Goal: Transaction & Acquisition: Book appointment/travel/reservation

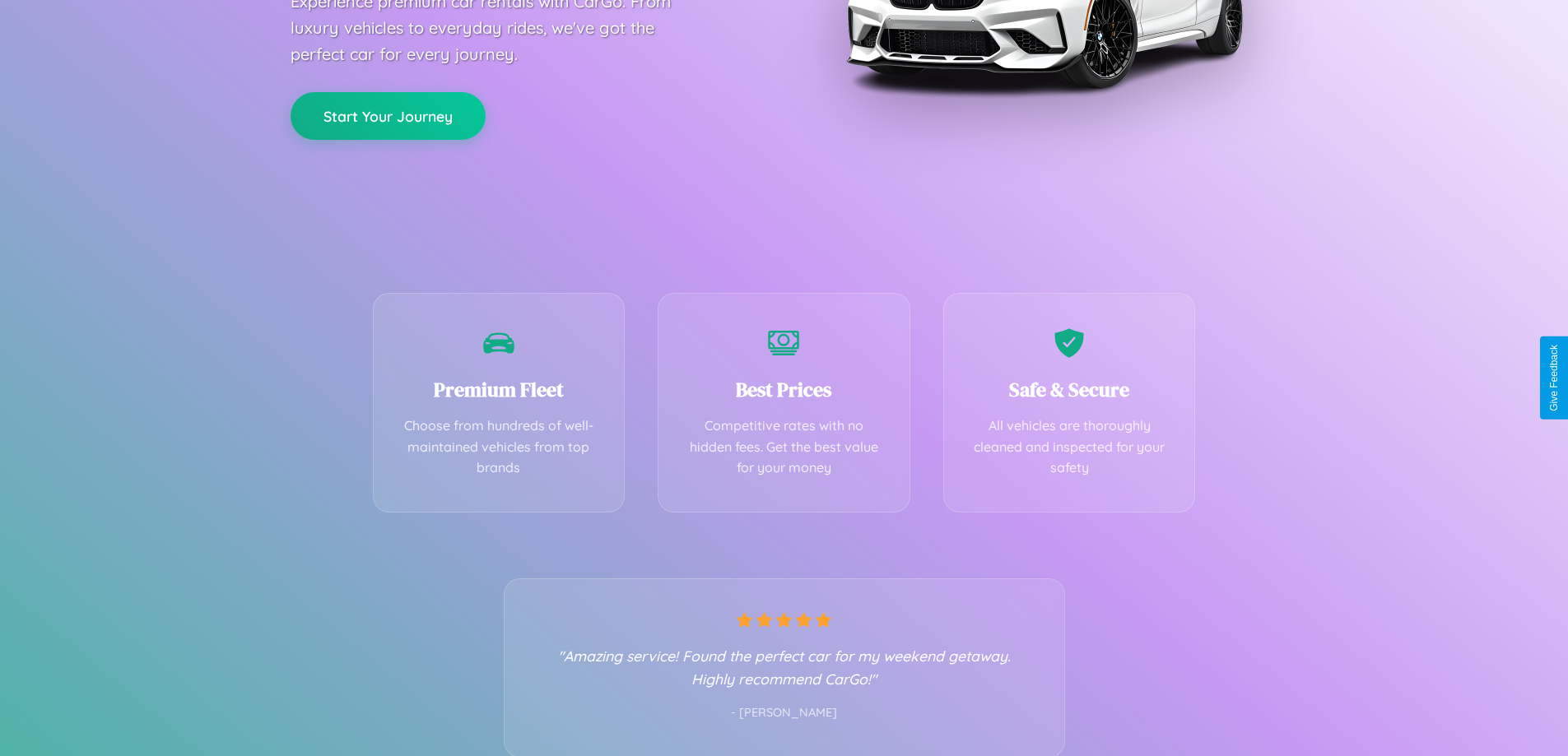
scroll to position [324, 0]
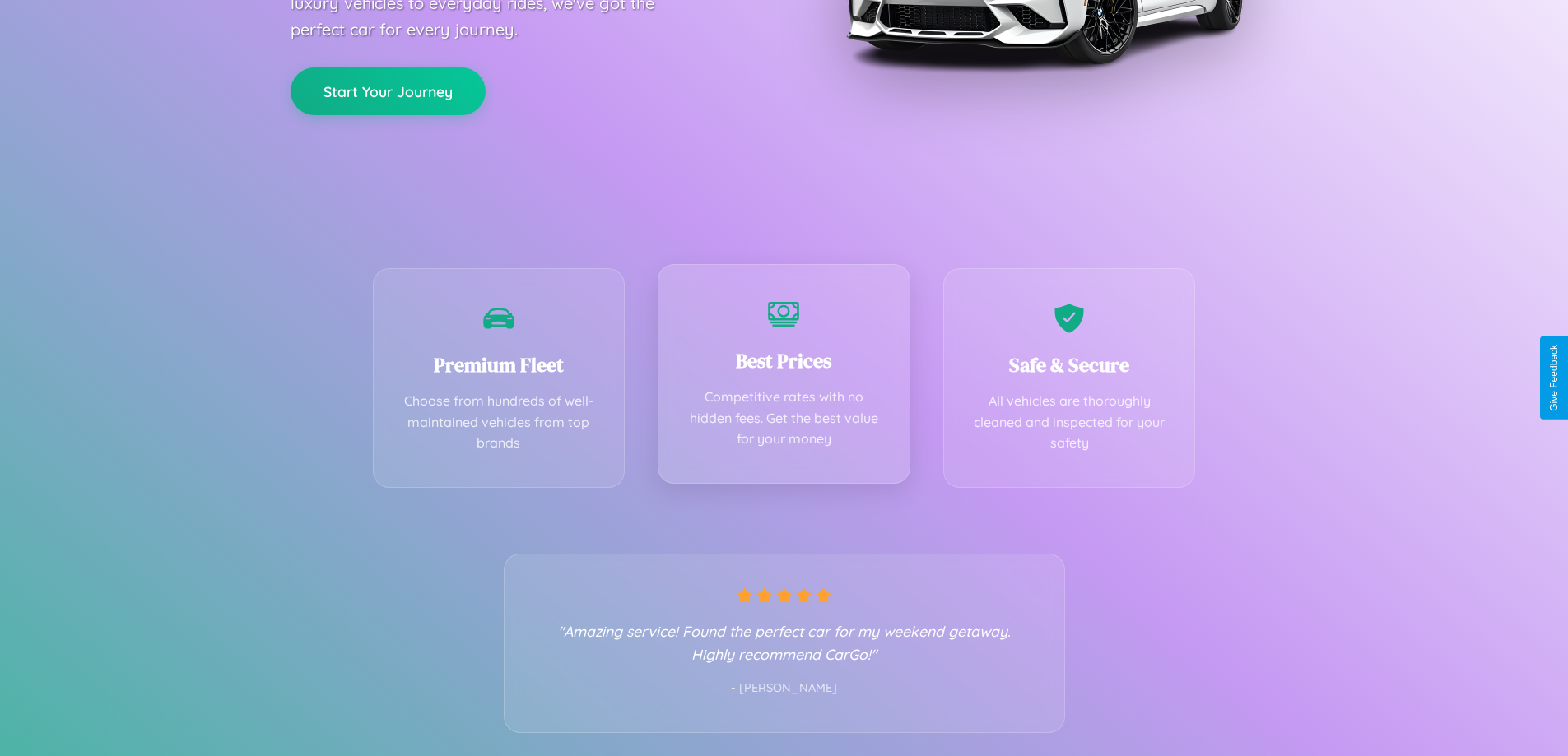
click at [783, 378] on div "Best Prices Competitive rates with no hidden fees. Get the best value for your …" at bounding box center [784, 375] width 253 height 220
click at [387, 90] on button "Start Your Journey" at bounding box center [388, 89] width 195 height 47
click at [387, 89] on button "Start Your Journey" at bounding box center [388, 89] width 195 height 47
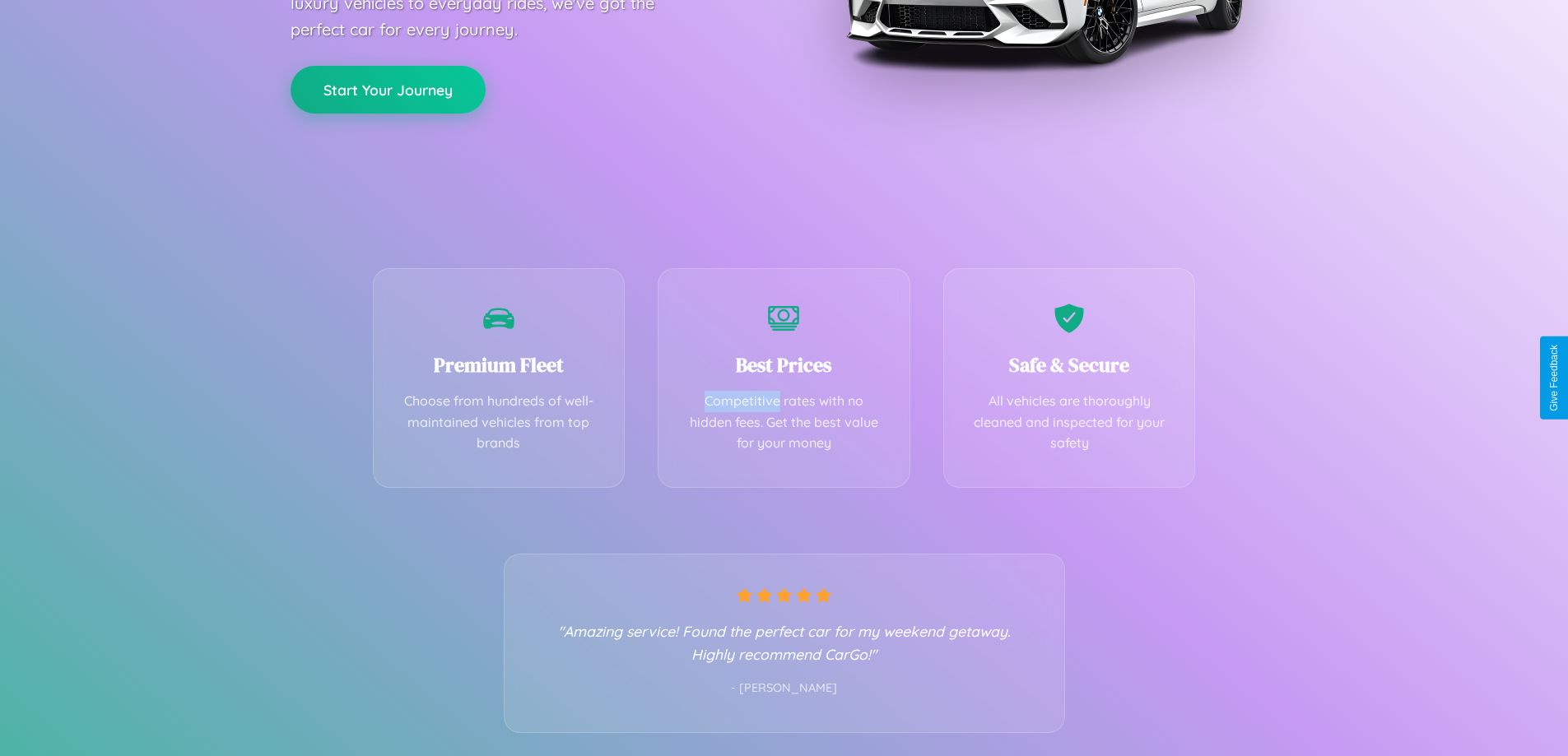
click at [387, 89] on button "Start Your Journey" at bounding box center [388, 89] width 195 height 47
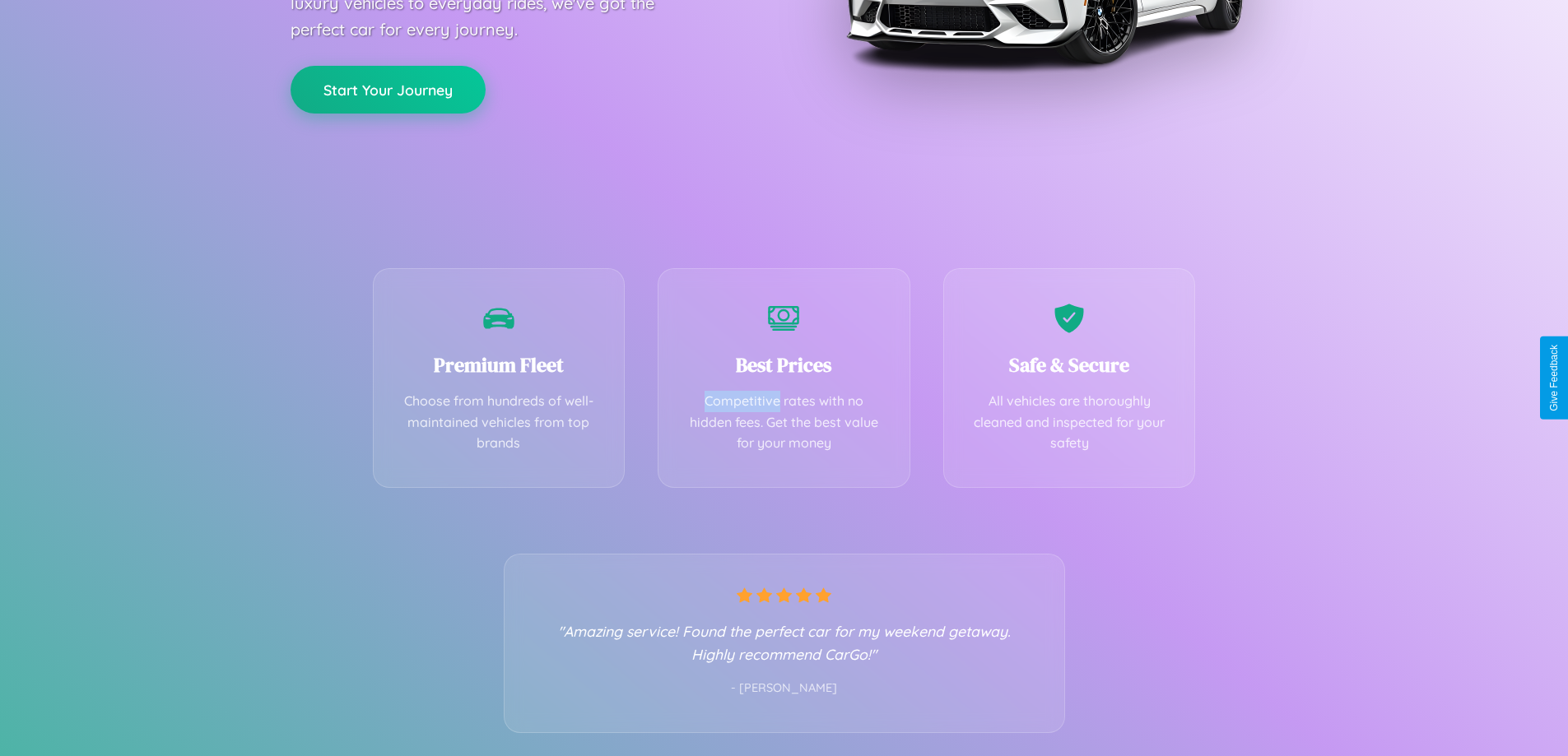
click at [387, 89] on button "Start Your Journey" at bounding box center [388, 89] width 195 height 47
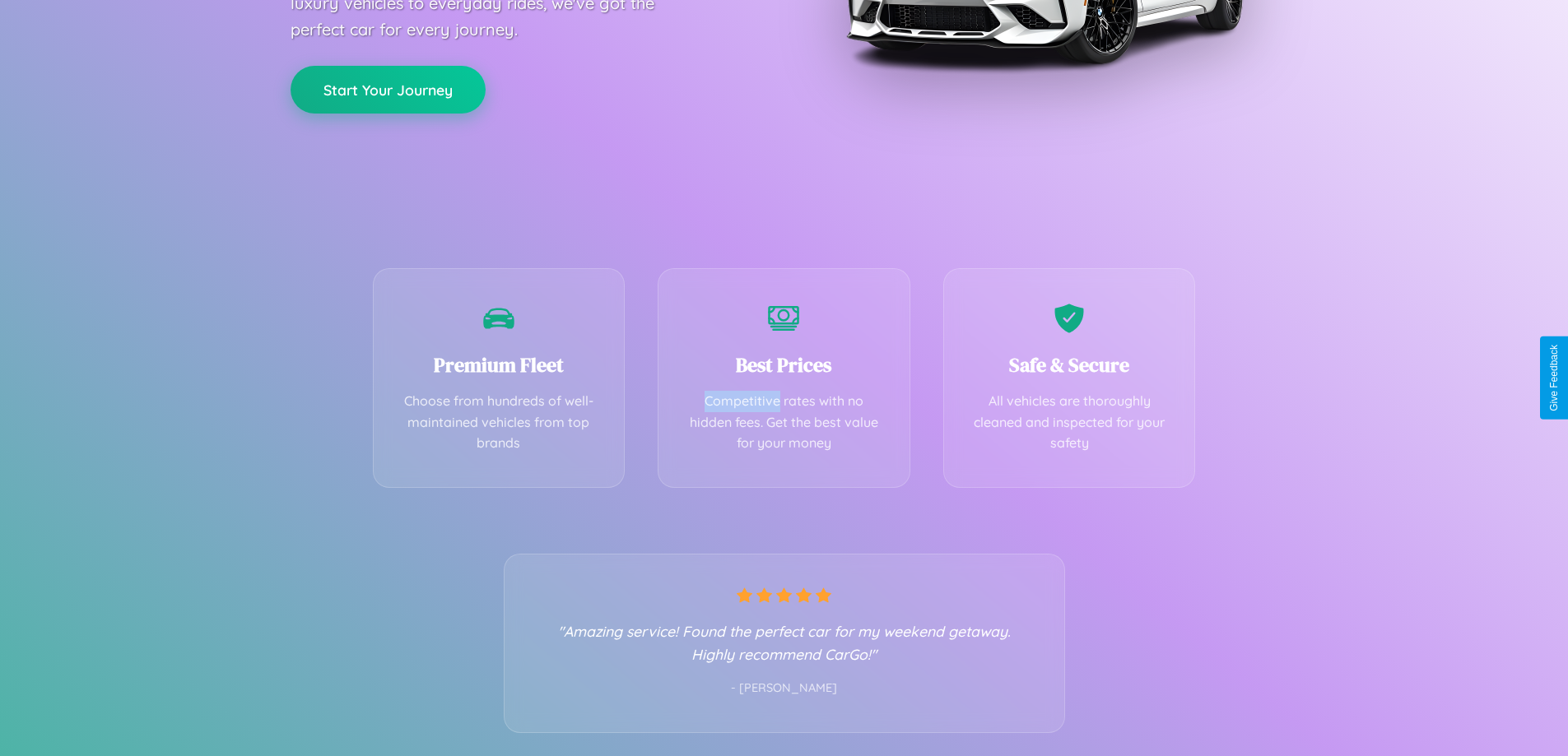
click at [387, 89] on button "Start Your Journey" at bounding box center [388, 89] width 195 height 47
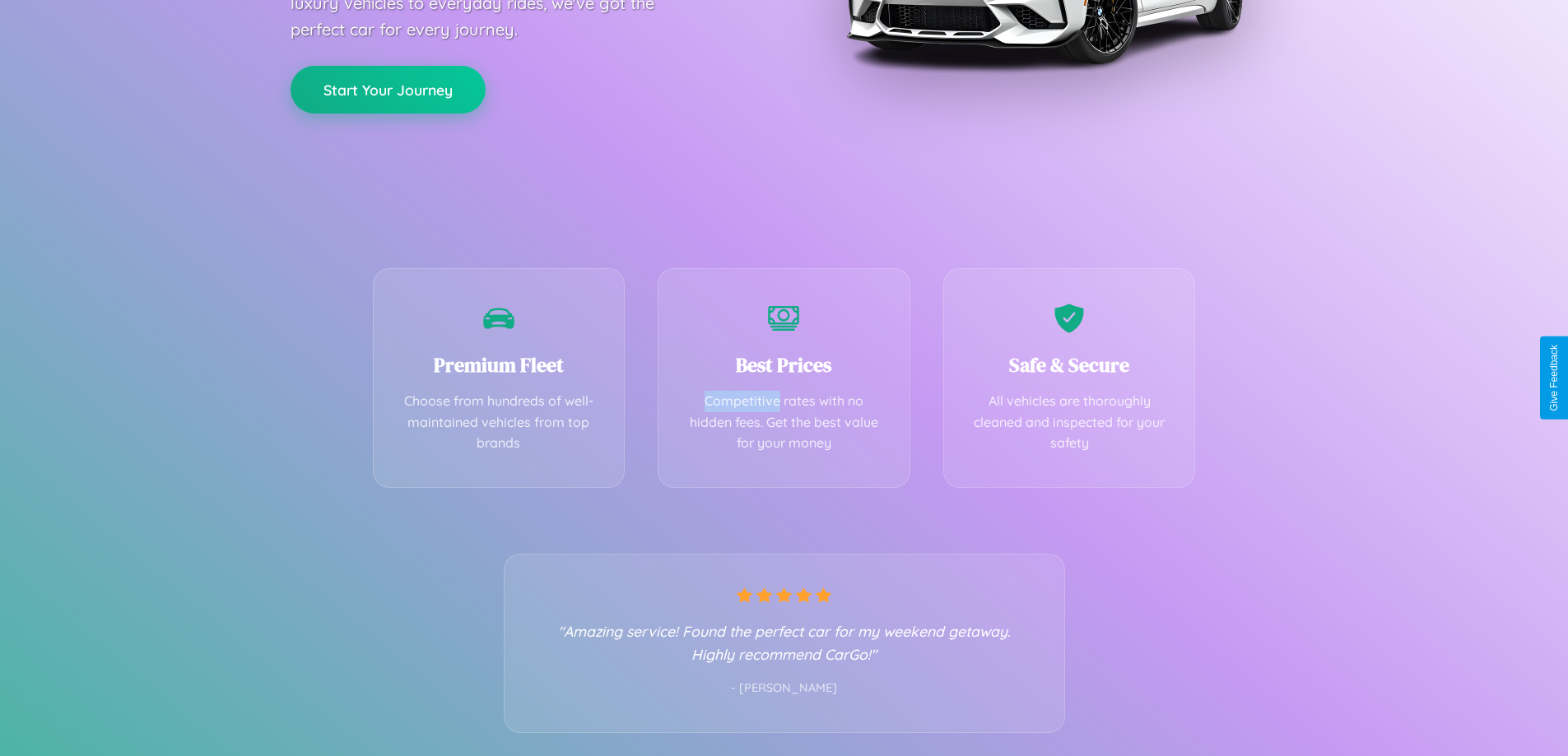
click at [387, 89] on button "Start Your Journey" at bounding box center [388, 89] width 195 height 47
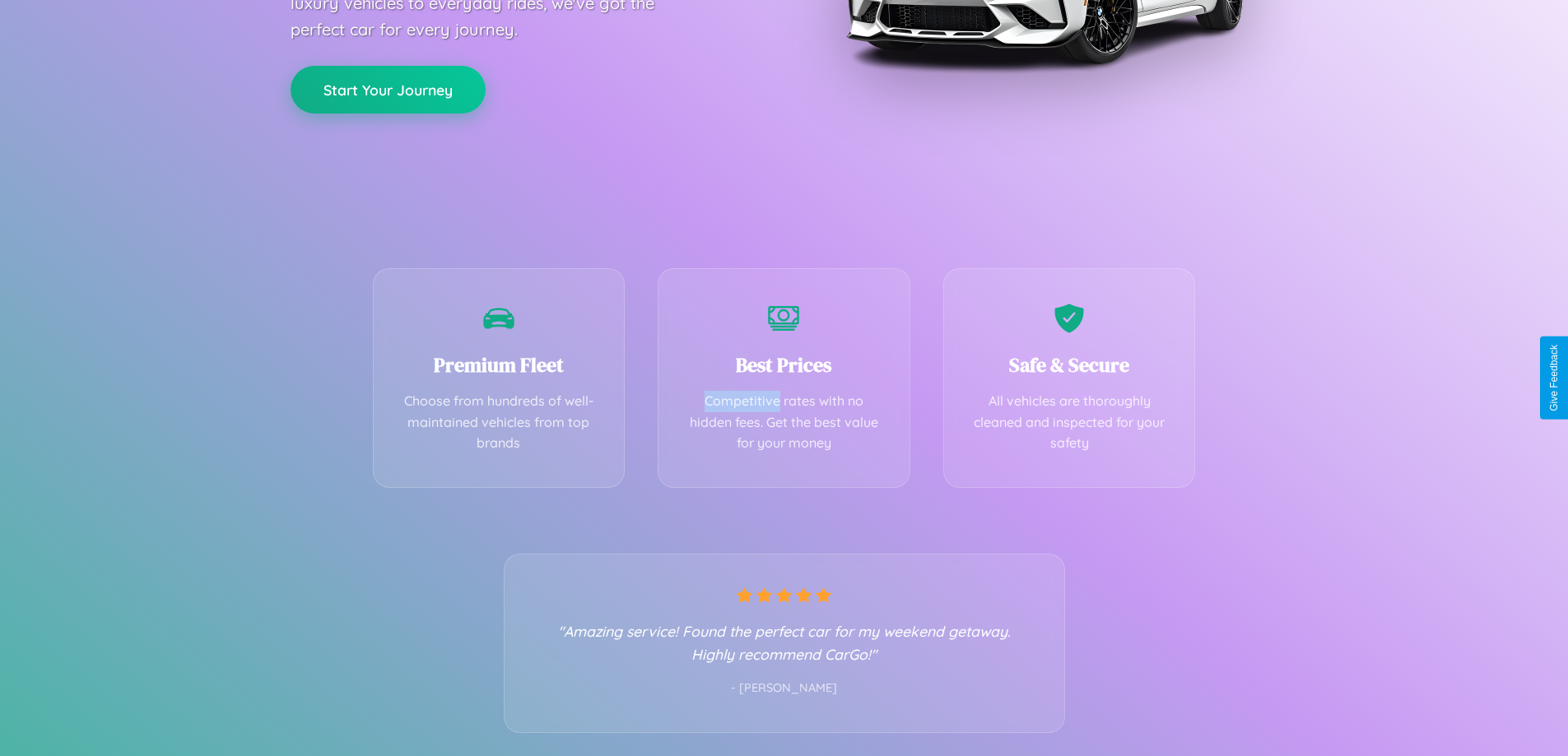
click at [387, 89] on button "Start Your Journey" at bounding box center [388, 89] width 195 height 47
